Goal: Task Accomplishment & Management: Use online tool/utility

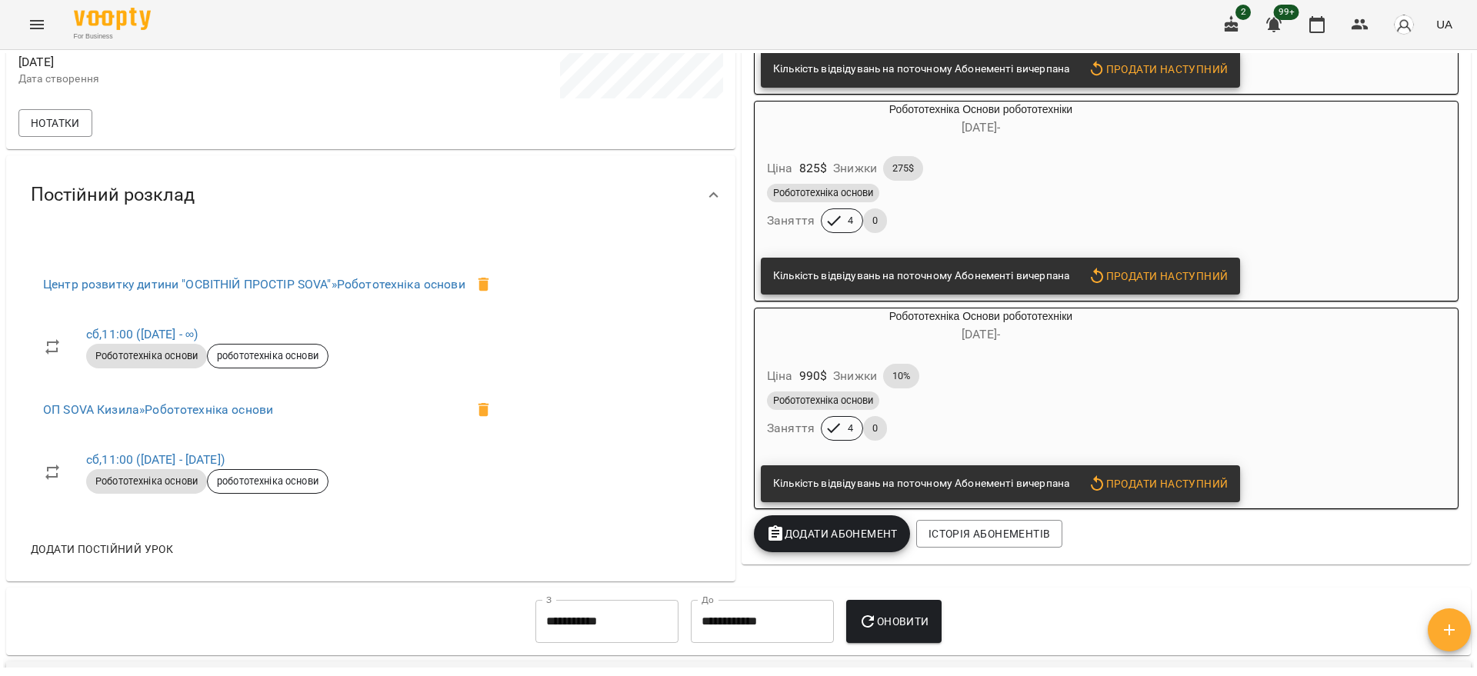
scroll to position [577, 0]
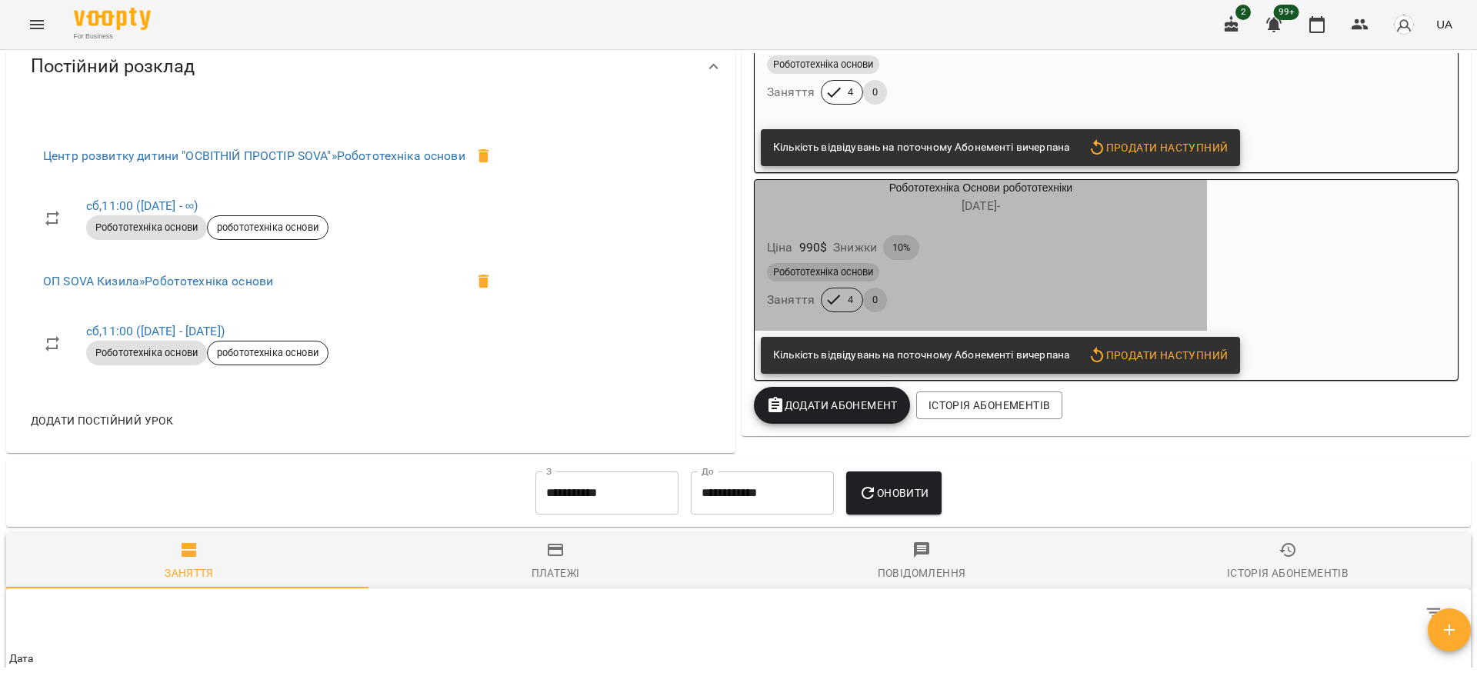
click at [981, 213] on span "[DATE] -" at bounding box center [980, 205] width 38 height 15
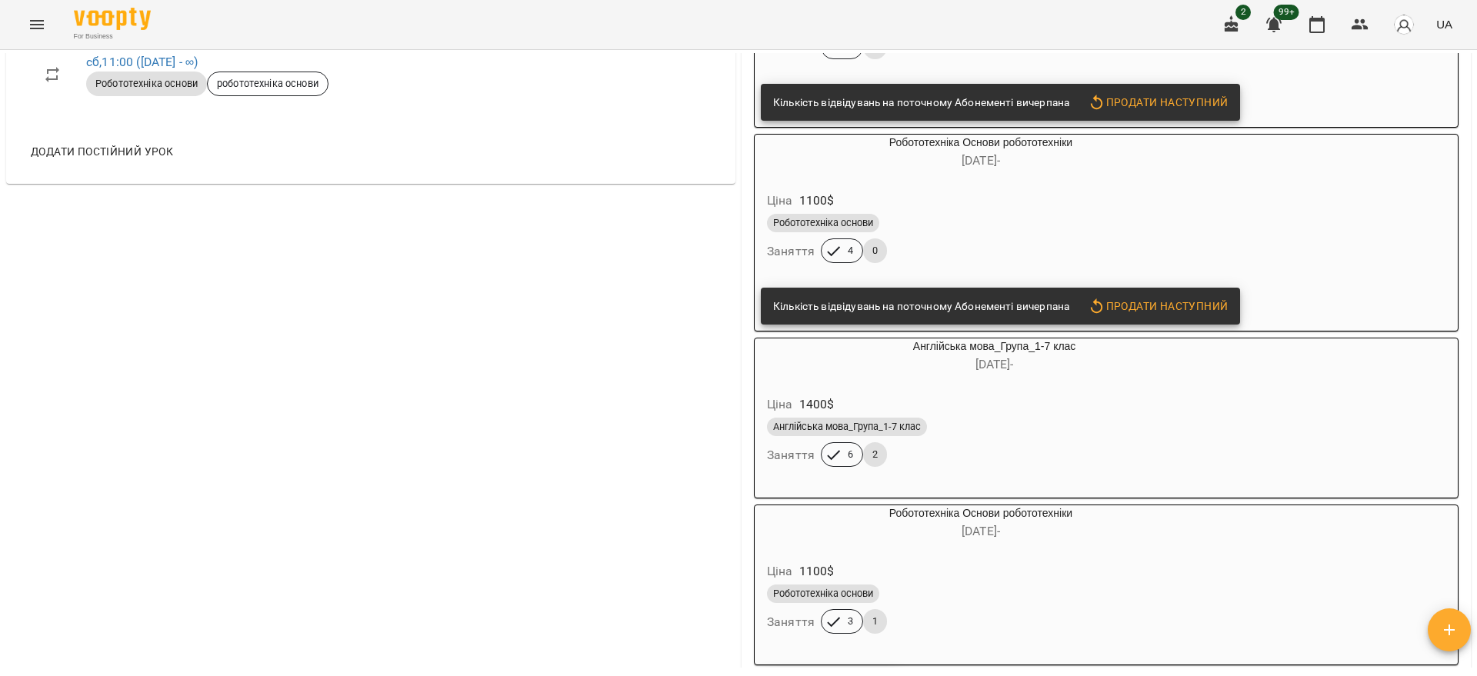
scroll to position [1154, 0]
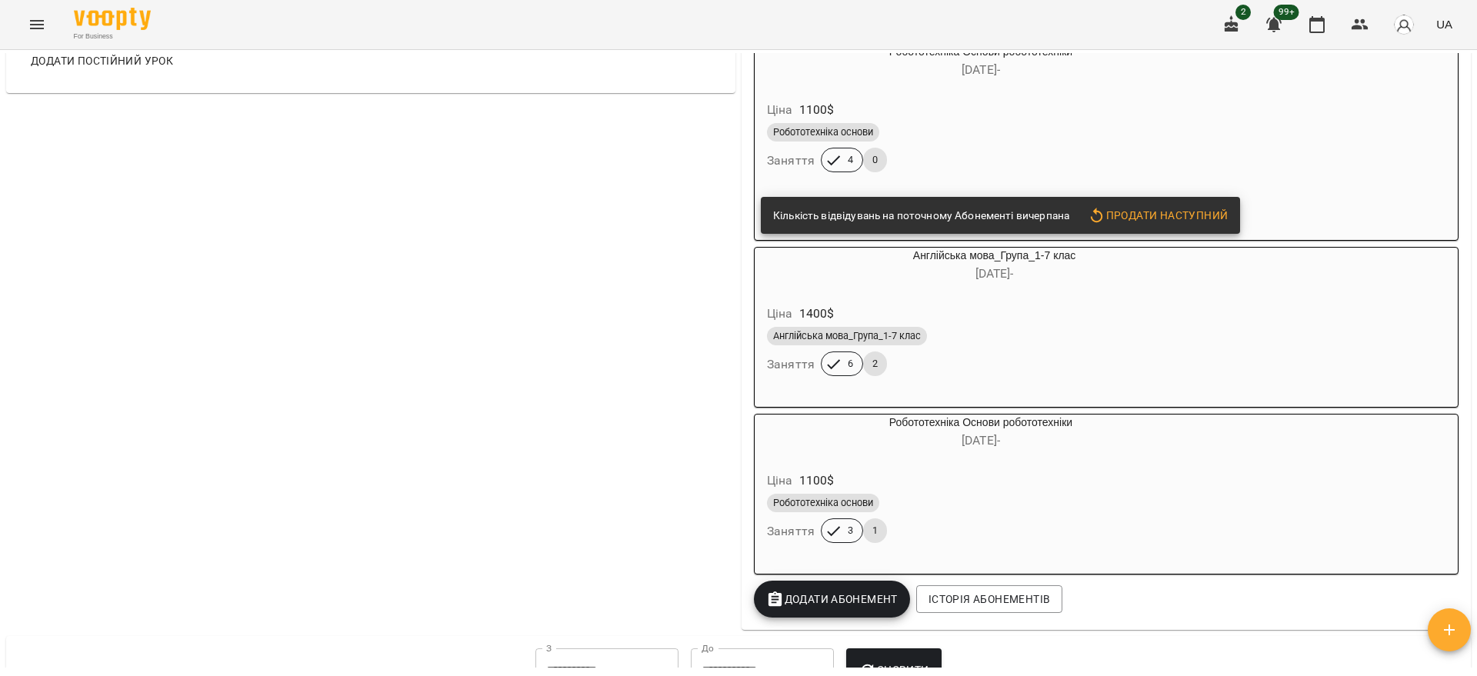
click at [1007, 451] on h6 "[DATE] -" at bounding box center [981, 441] width 452 height 22
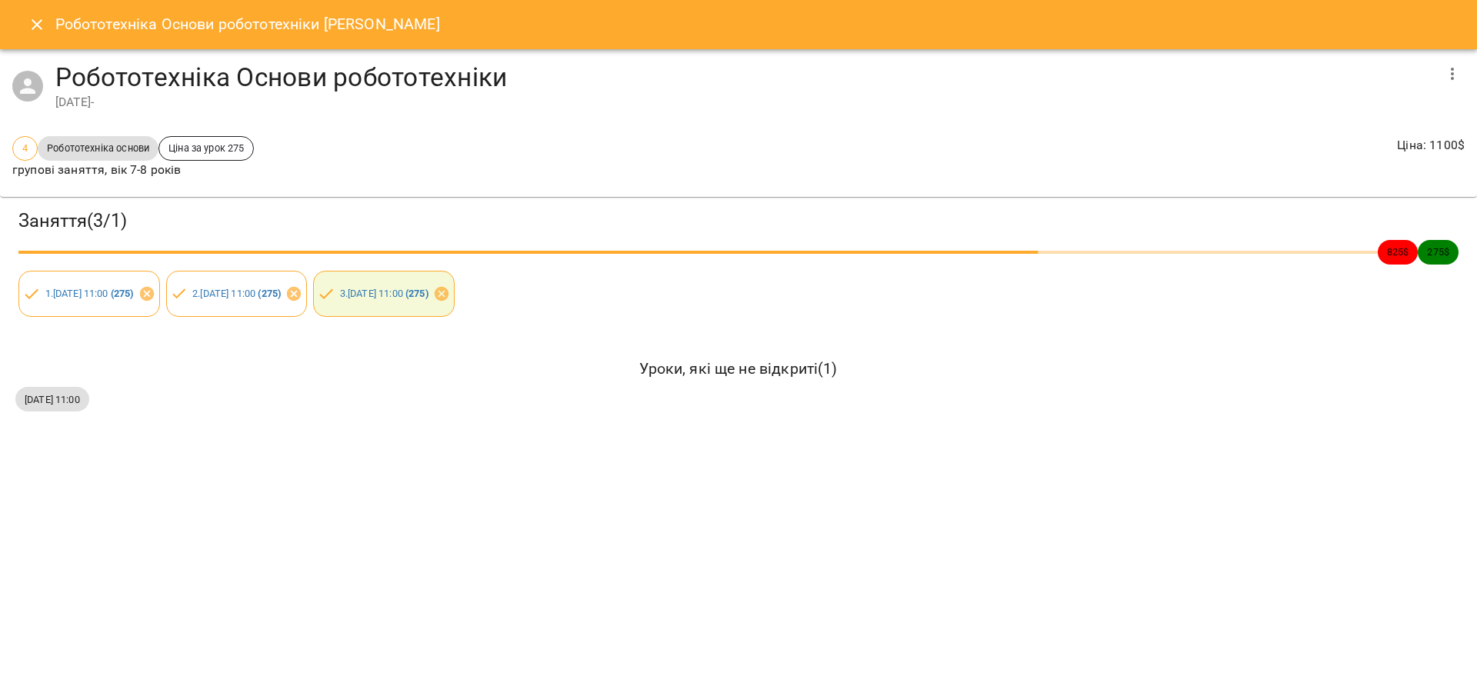
click at [31, 27] on icon "Close" at bounding box center [37, 24] width 18 height 18
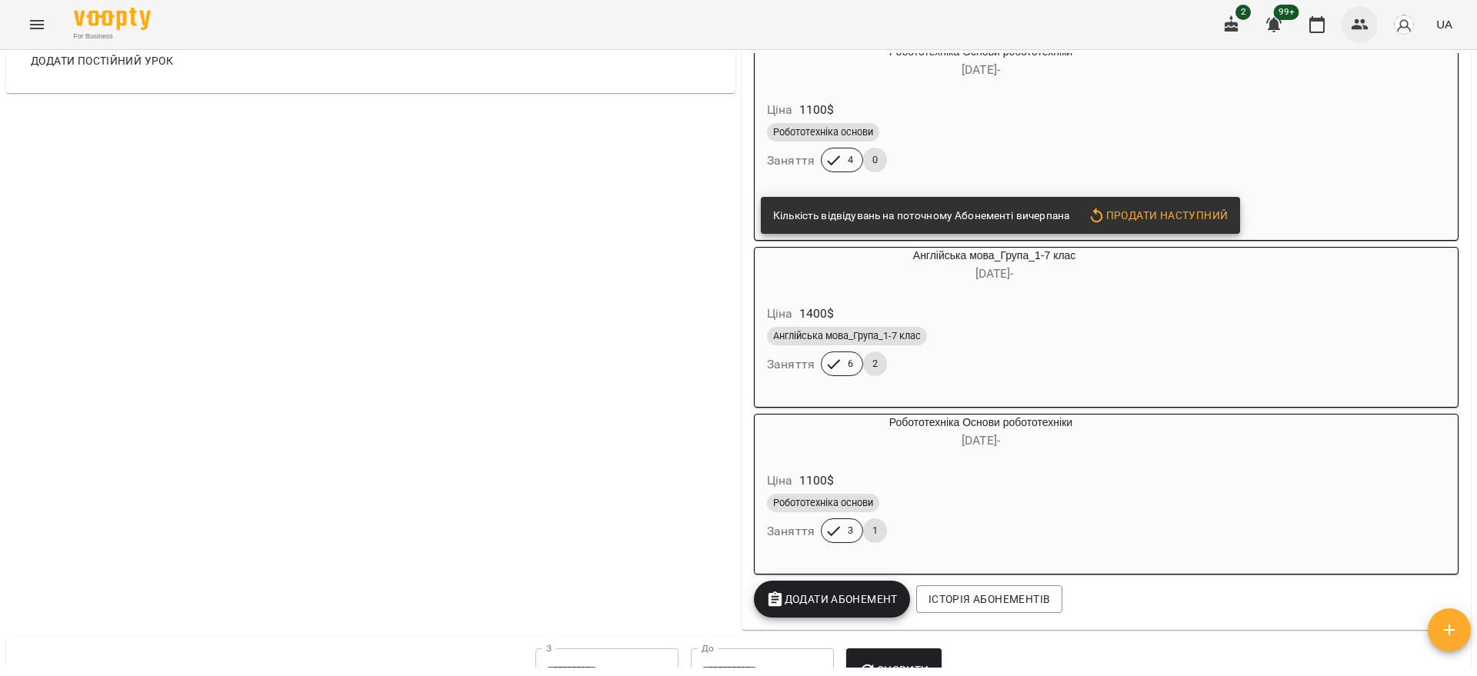
click at [1349, 29] on button "button" at bounding box center [1359, 24] width 37 height 37
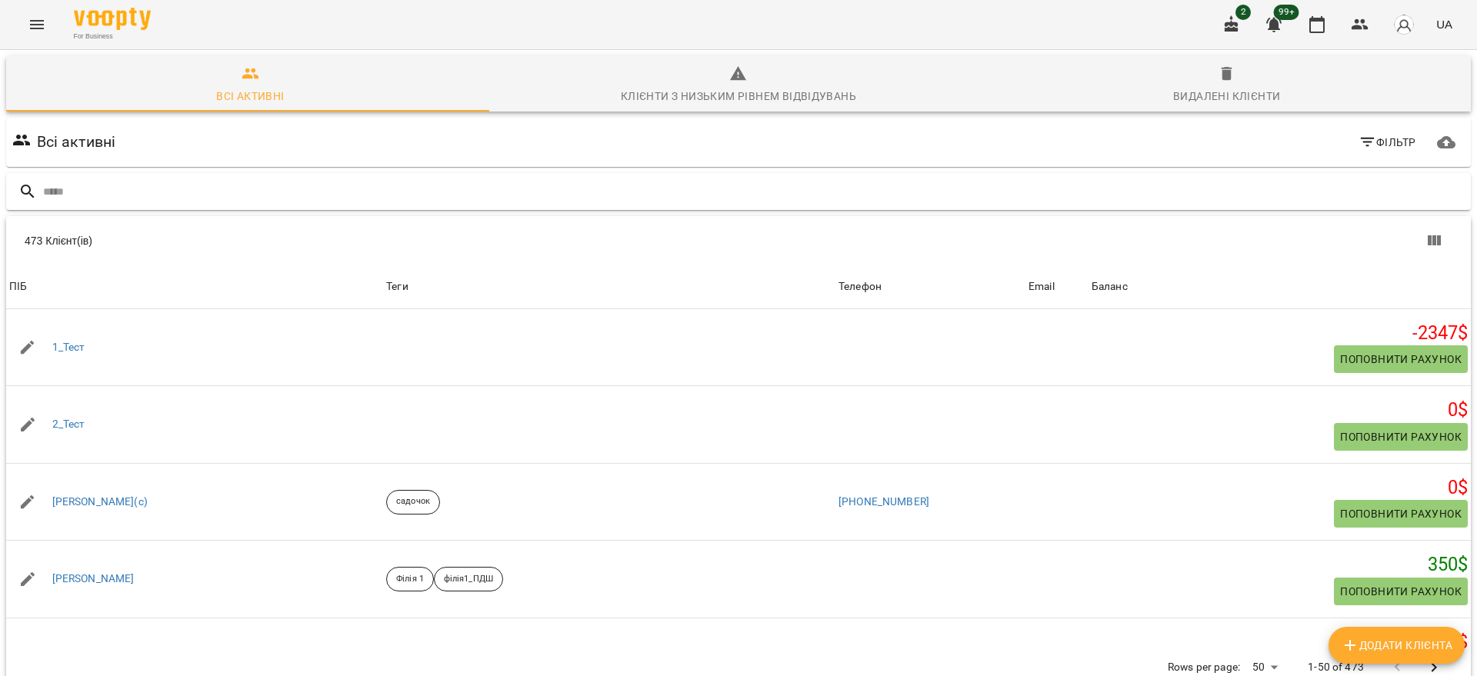
click at [169, 192] on input "text" at bounding box center [753, 191] width 1421 height 25
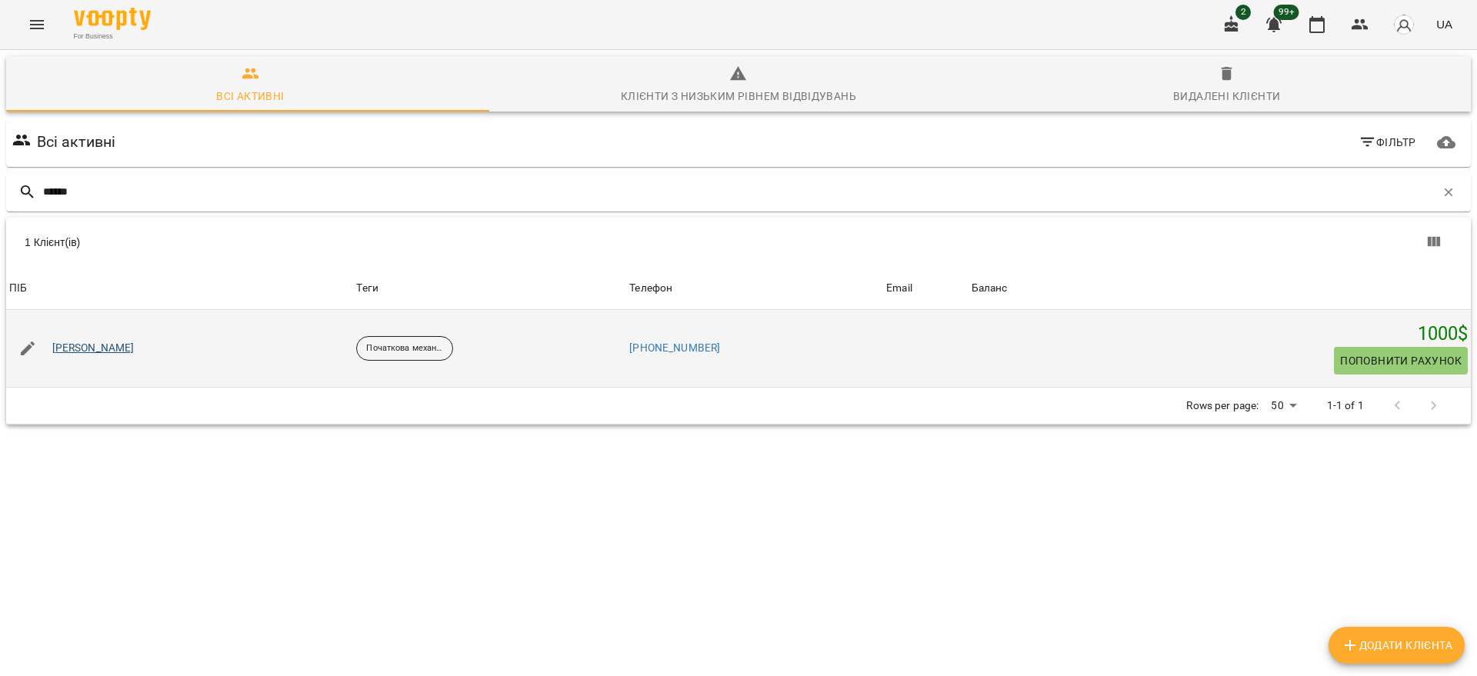
type input "******"
click at [88, 345] on link "[PERSON_NAME]" at bounding box center [93, 348] width 82 height 15
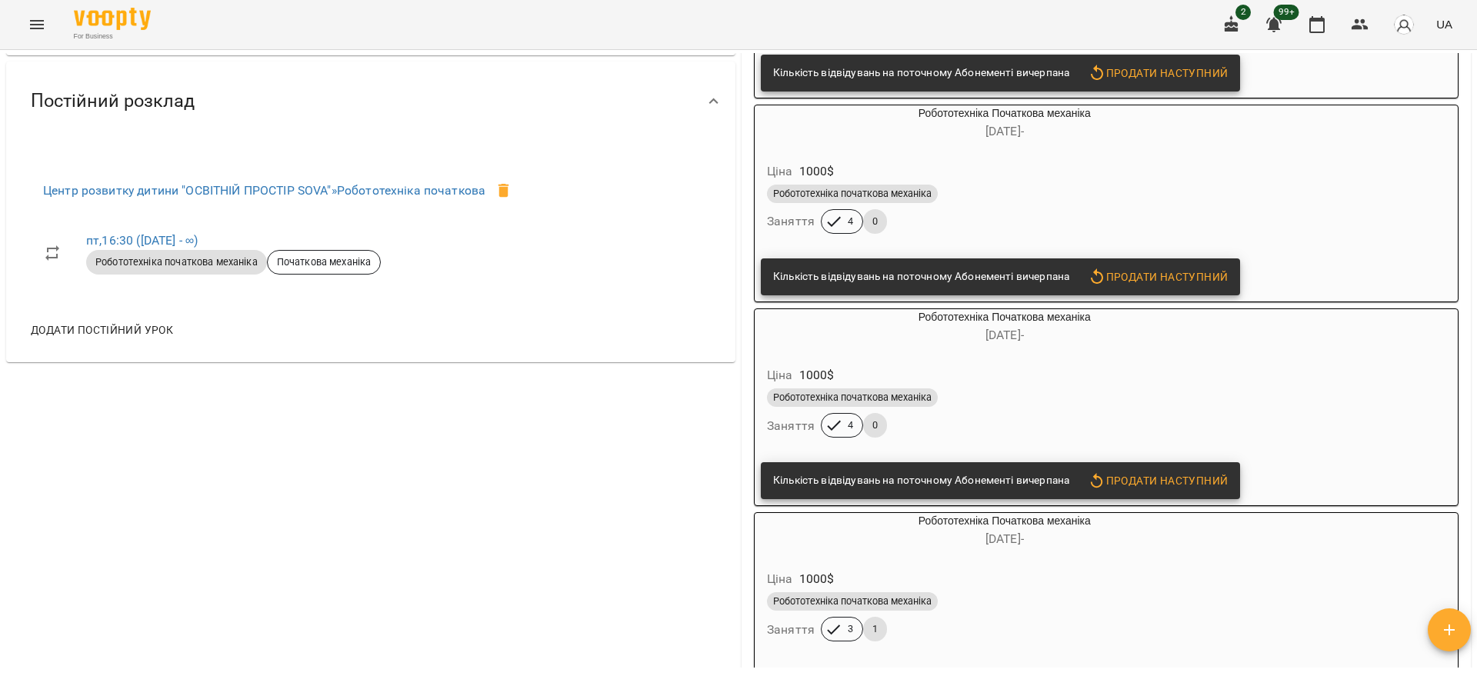
scroll to position [769, 0]
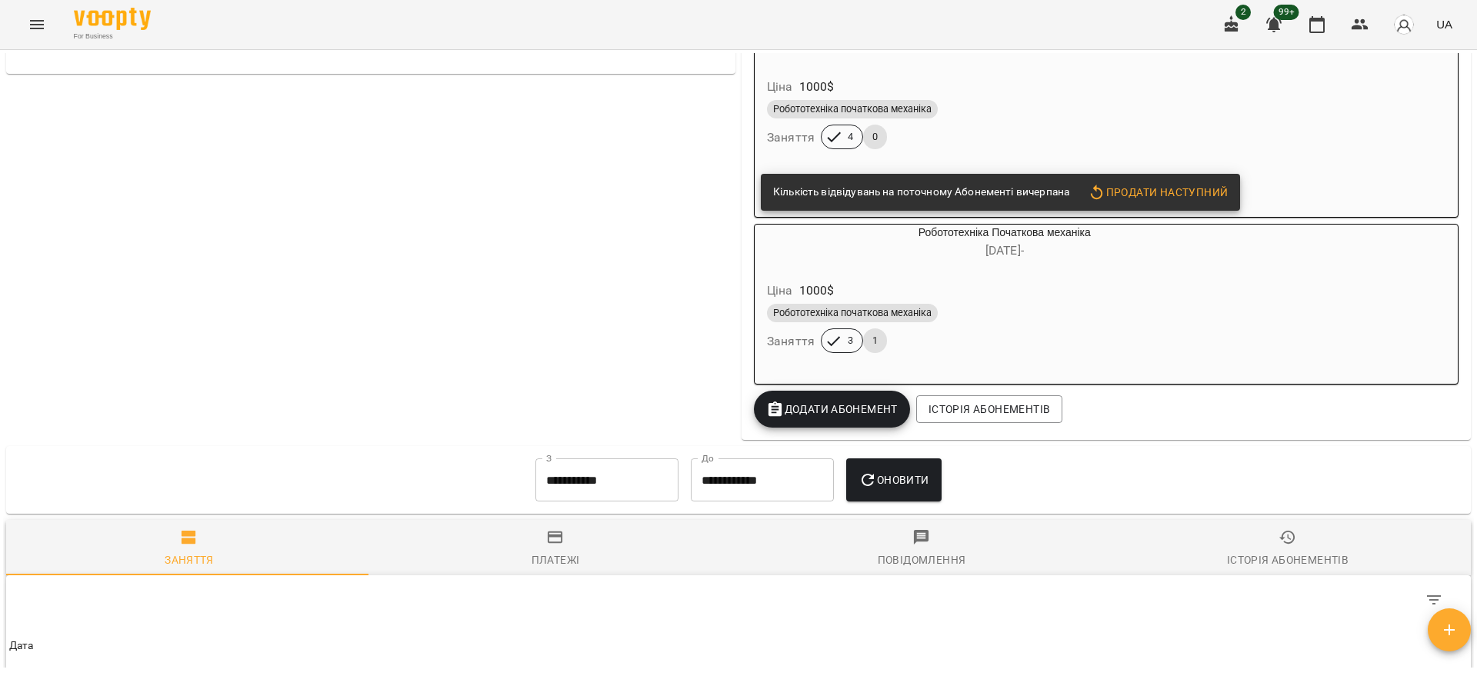
click at [1000, 299] on div "Ціна 1000 $" at bounding box center [1004, 291] width 481 height 28
